Goal: Go to known website: Access a specific website the user already knows

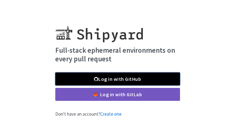
click at [157, 79] on link "Log in with GitHub" at bounding box center [117, 78] width 125 height 13
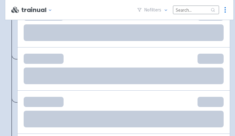
scroll to position [655, 0]
